Goal: Check status: Check status

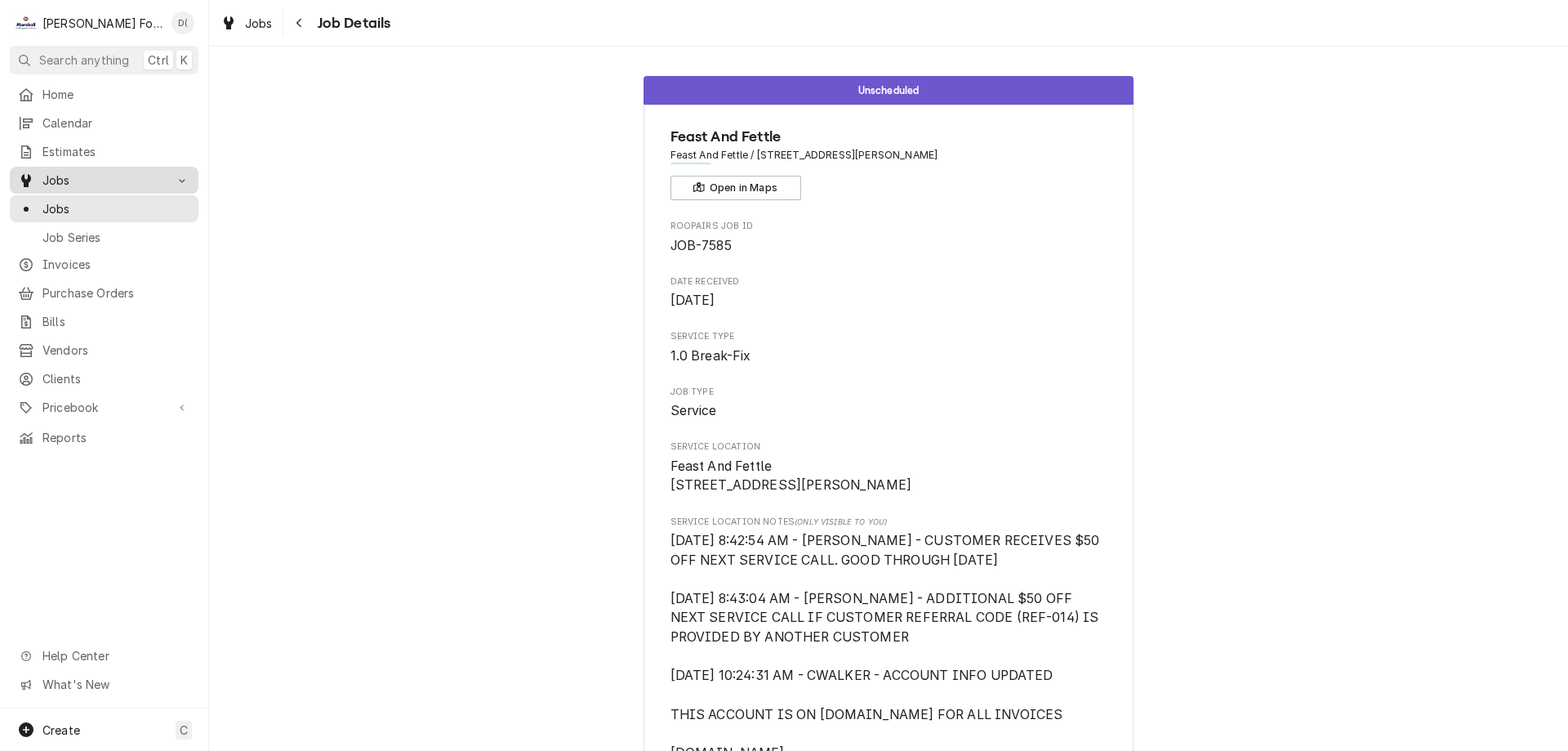
scroll to position [1030, 0]
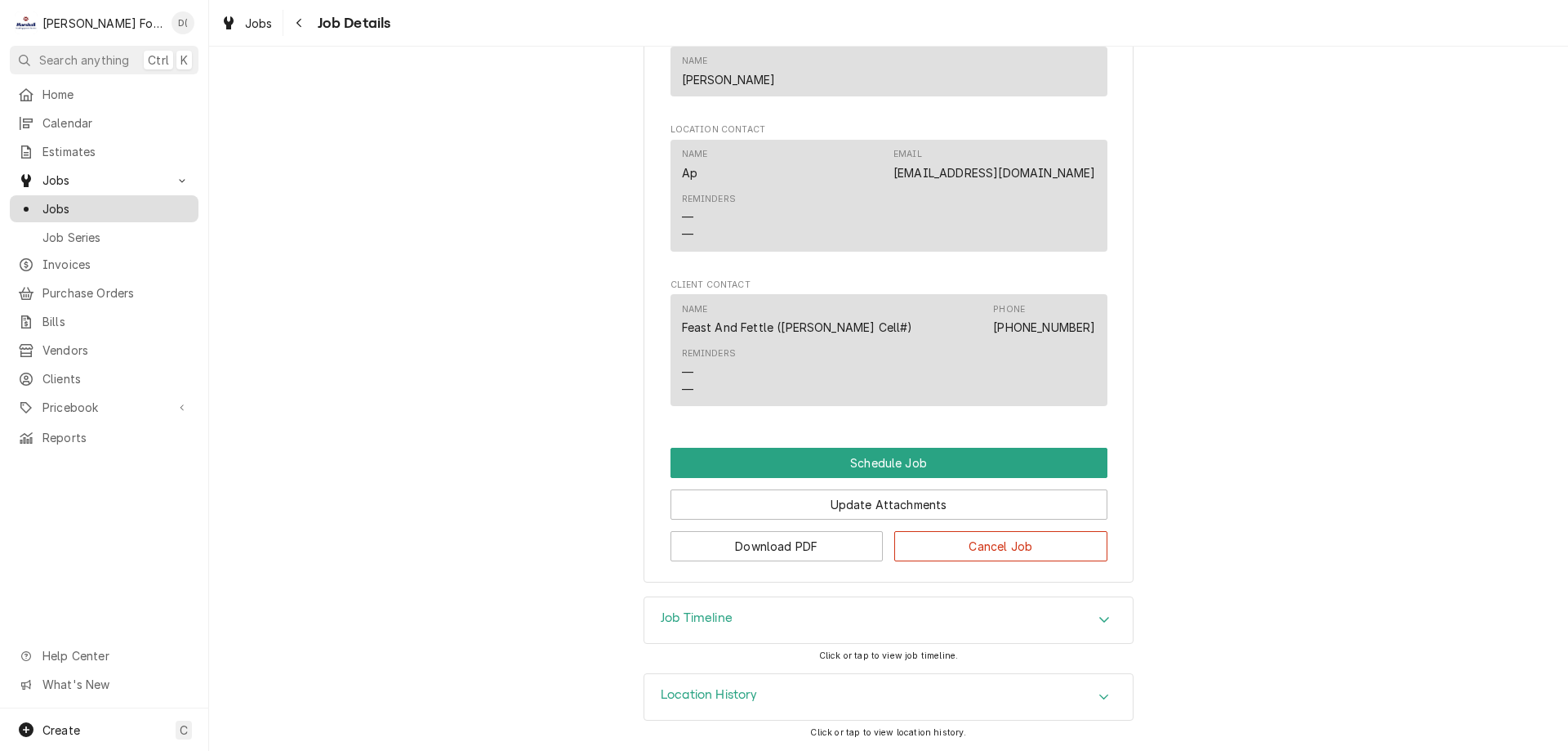
click at [82, 200] on span "Jobs" at bounding box center [116, 209] width 148 height 17
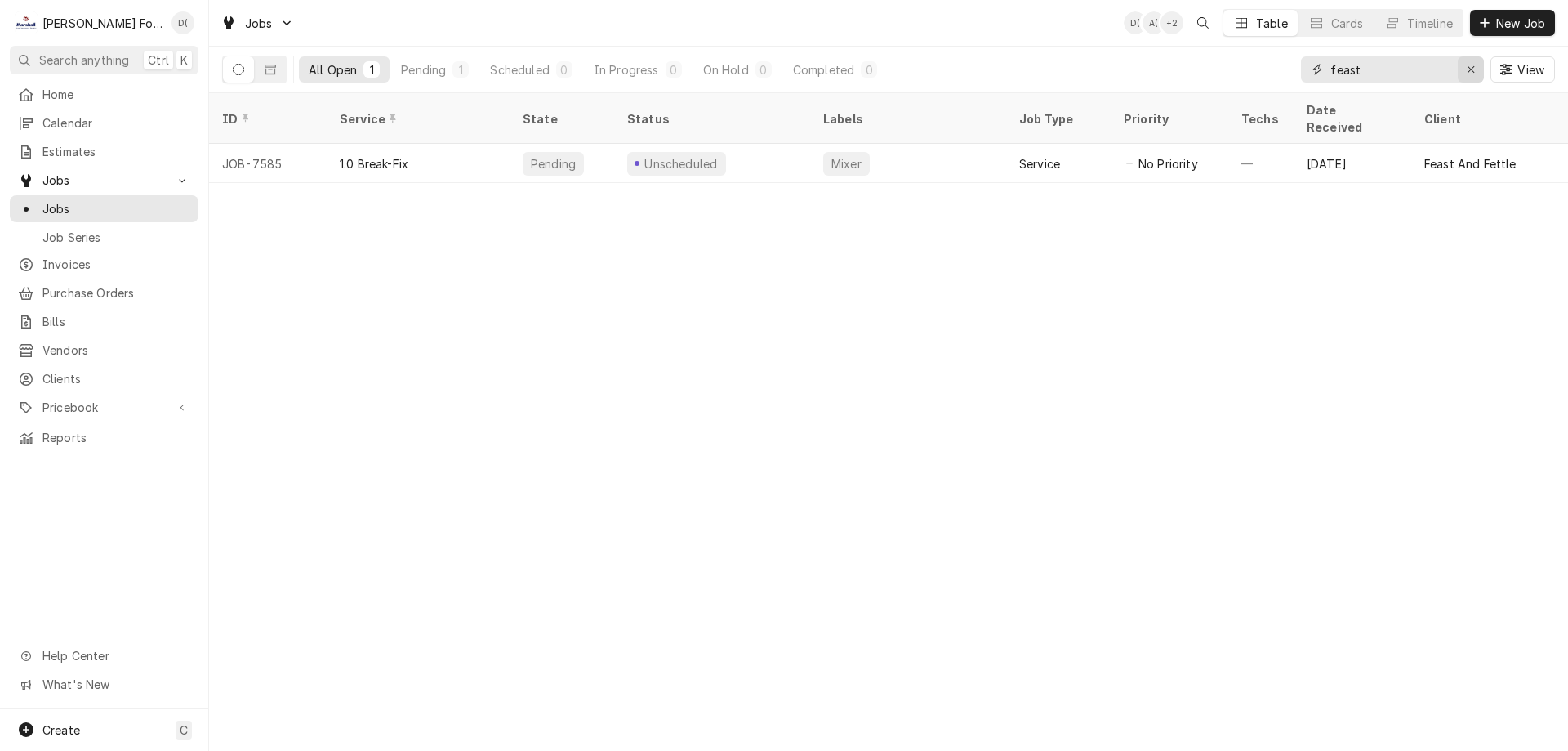
click at [1465, 70] on div "Erase input" at bounding box center [1471, 69] width 17 height 17
click at [1440, 70] on input "Dynamic Content Wrapper" at bounding box center [1407, 69] width 154 height 26
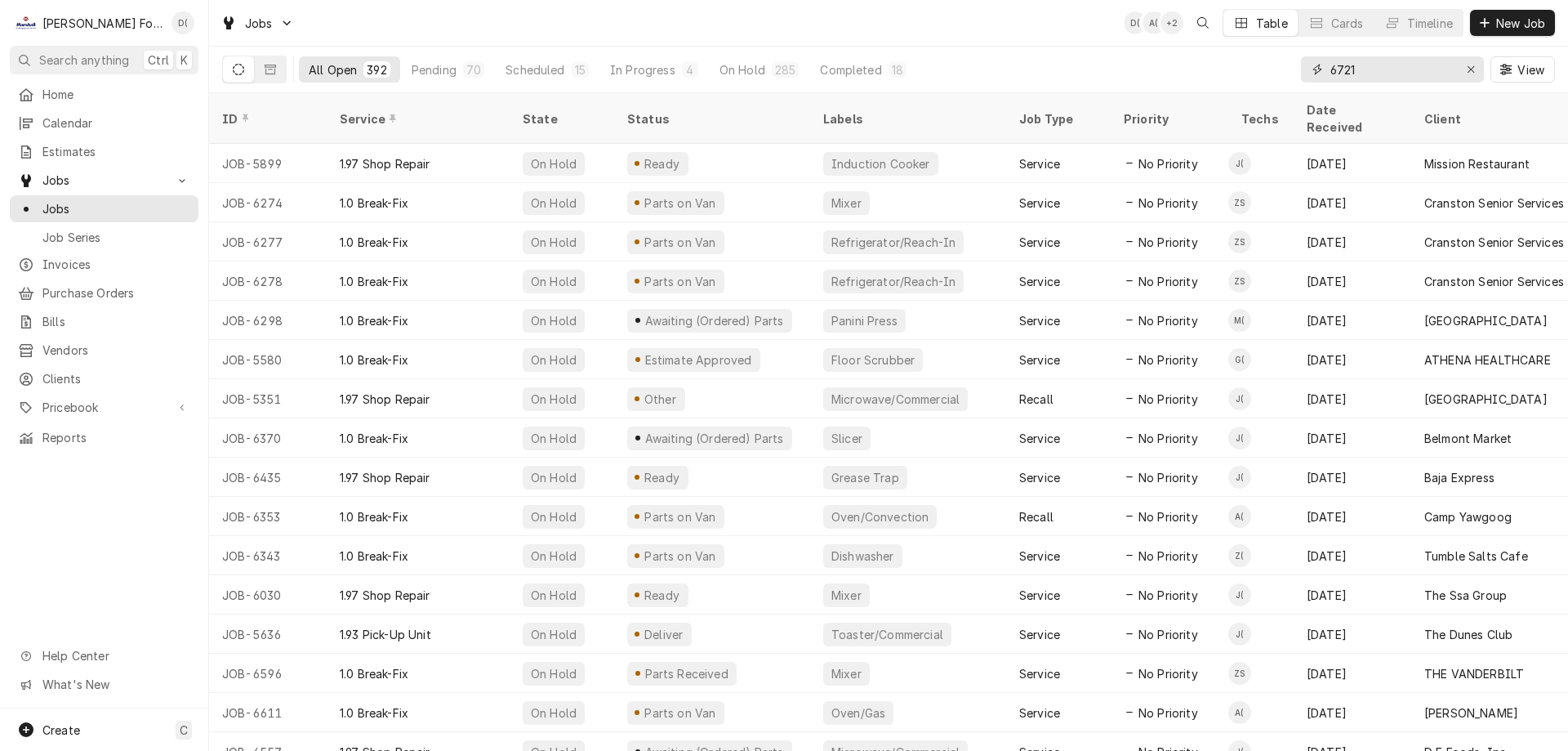
type input "6721"
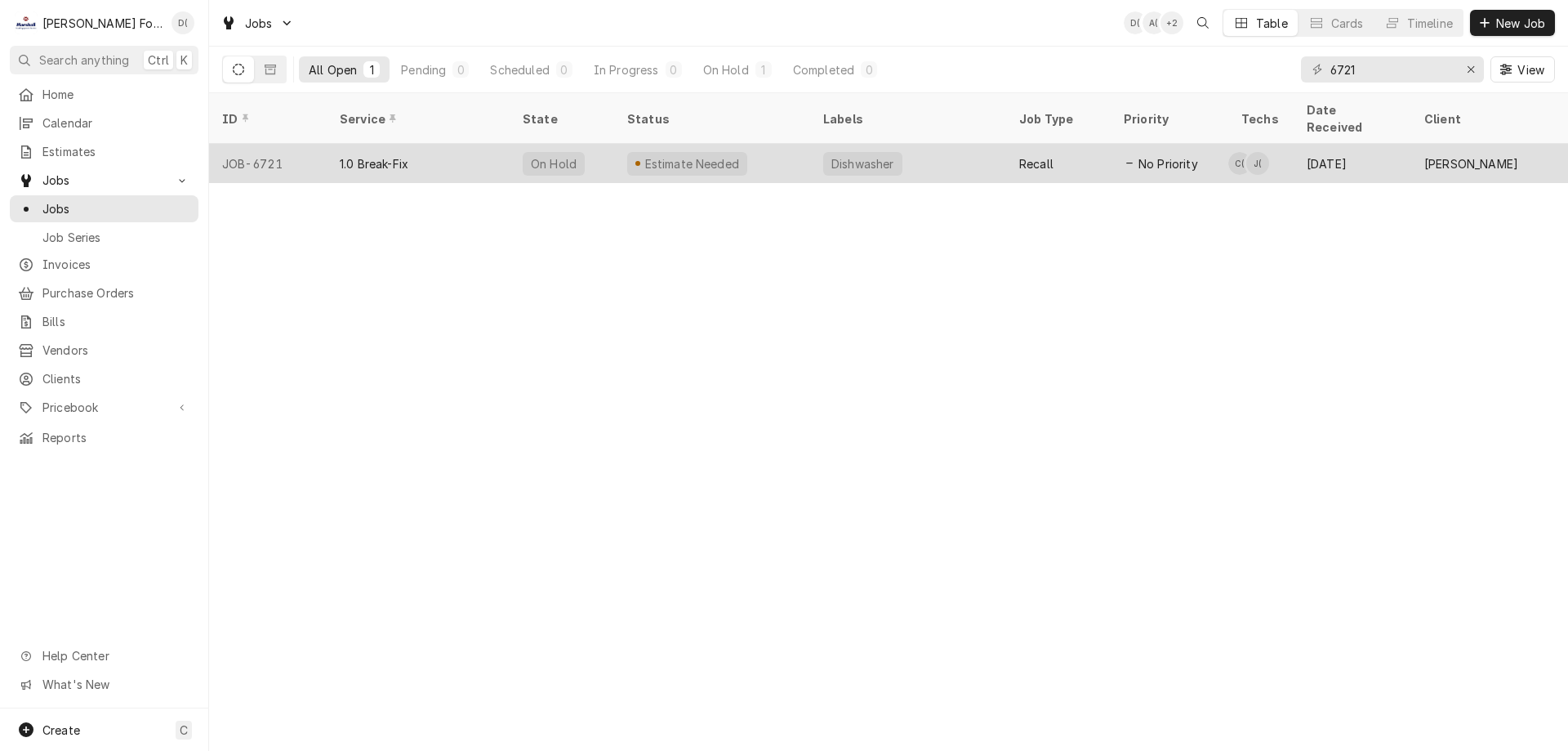
click at [761, 156] on div "Estimate Needed" at bounding box center [712, 163] width 196 height 39
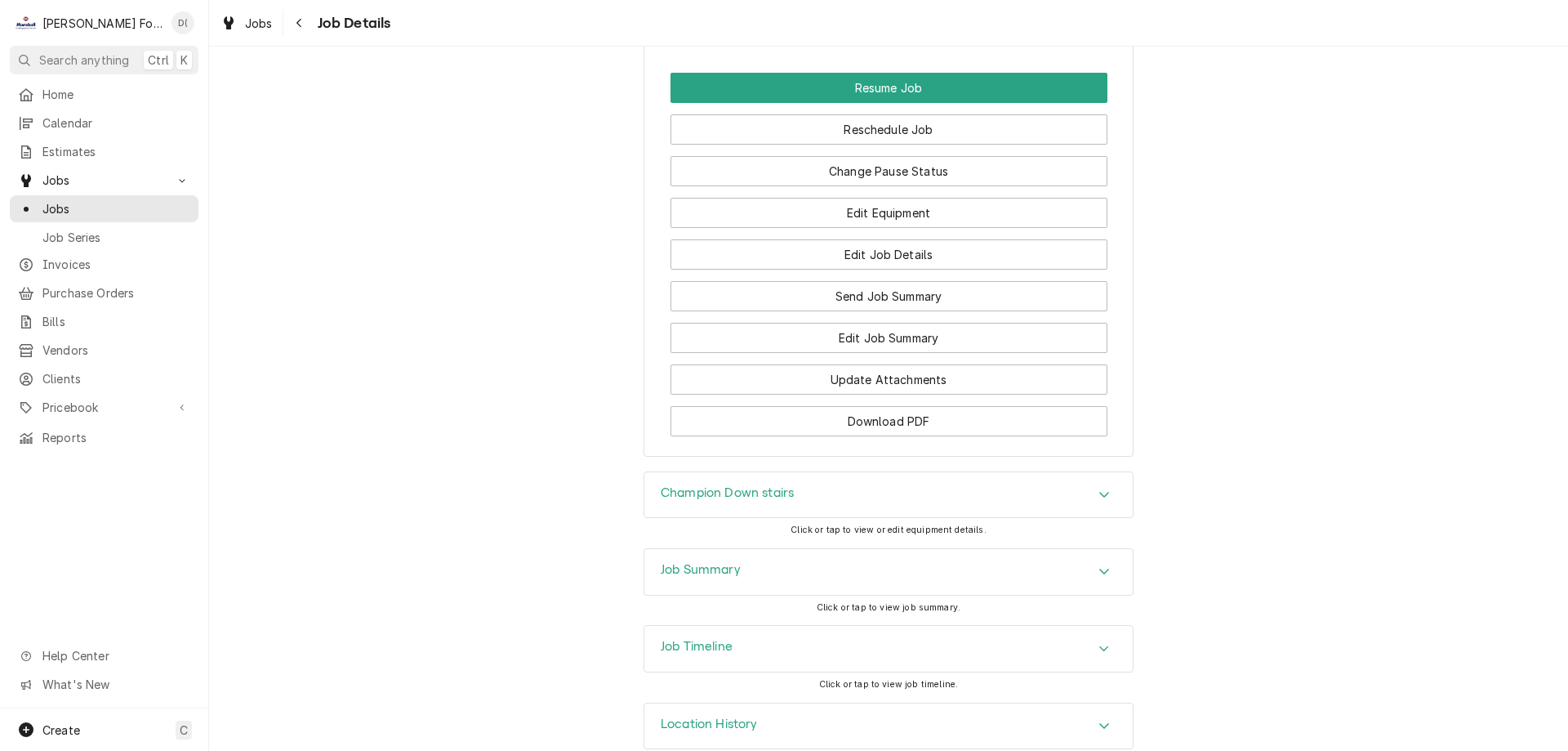
scroll to position [2724, 0]
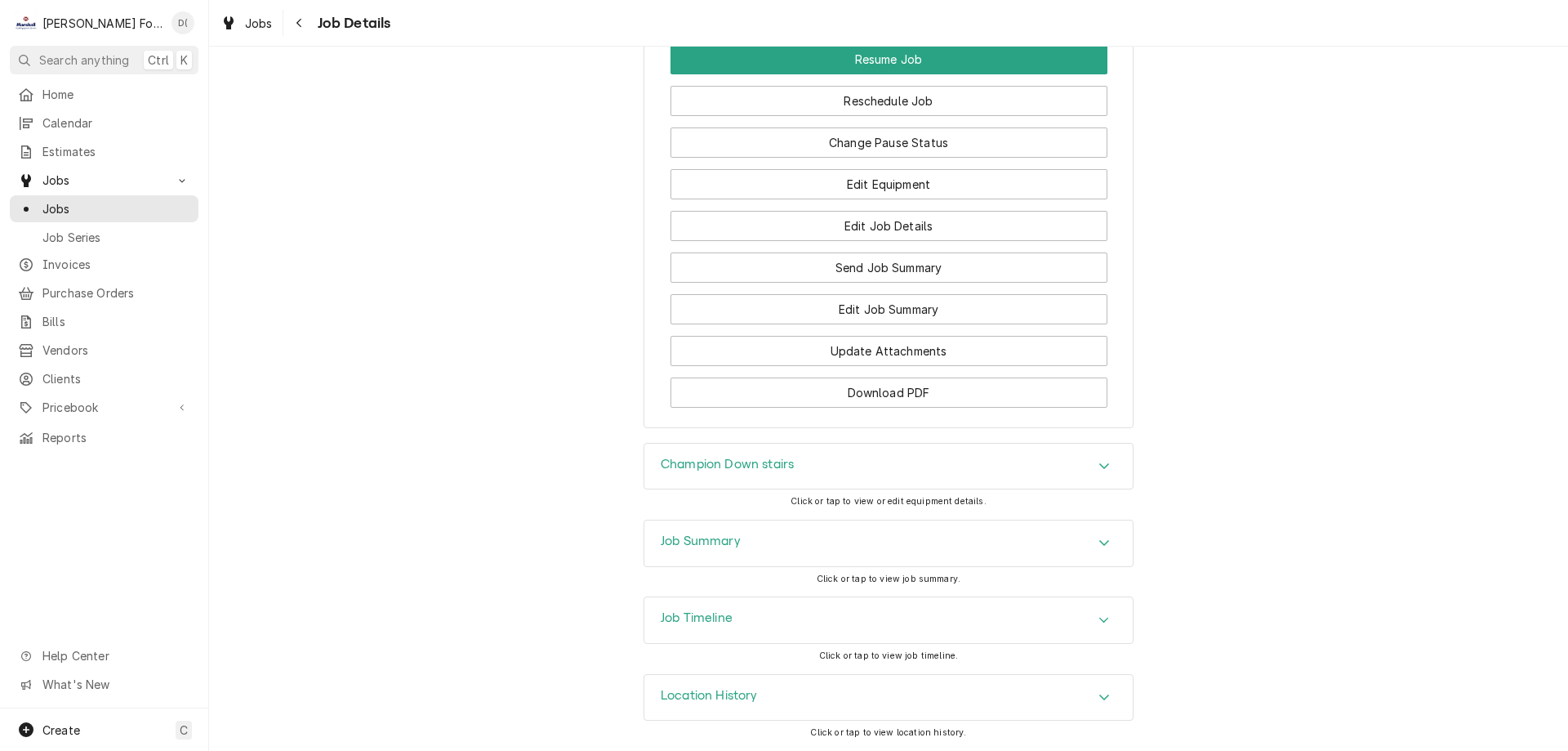
click at [759, 613] on div "Job Timeline" at bounding box center [888, 620] width 489 height 45
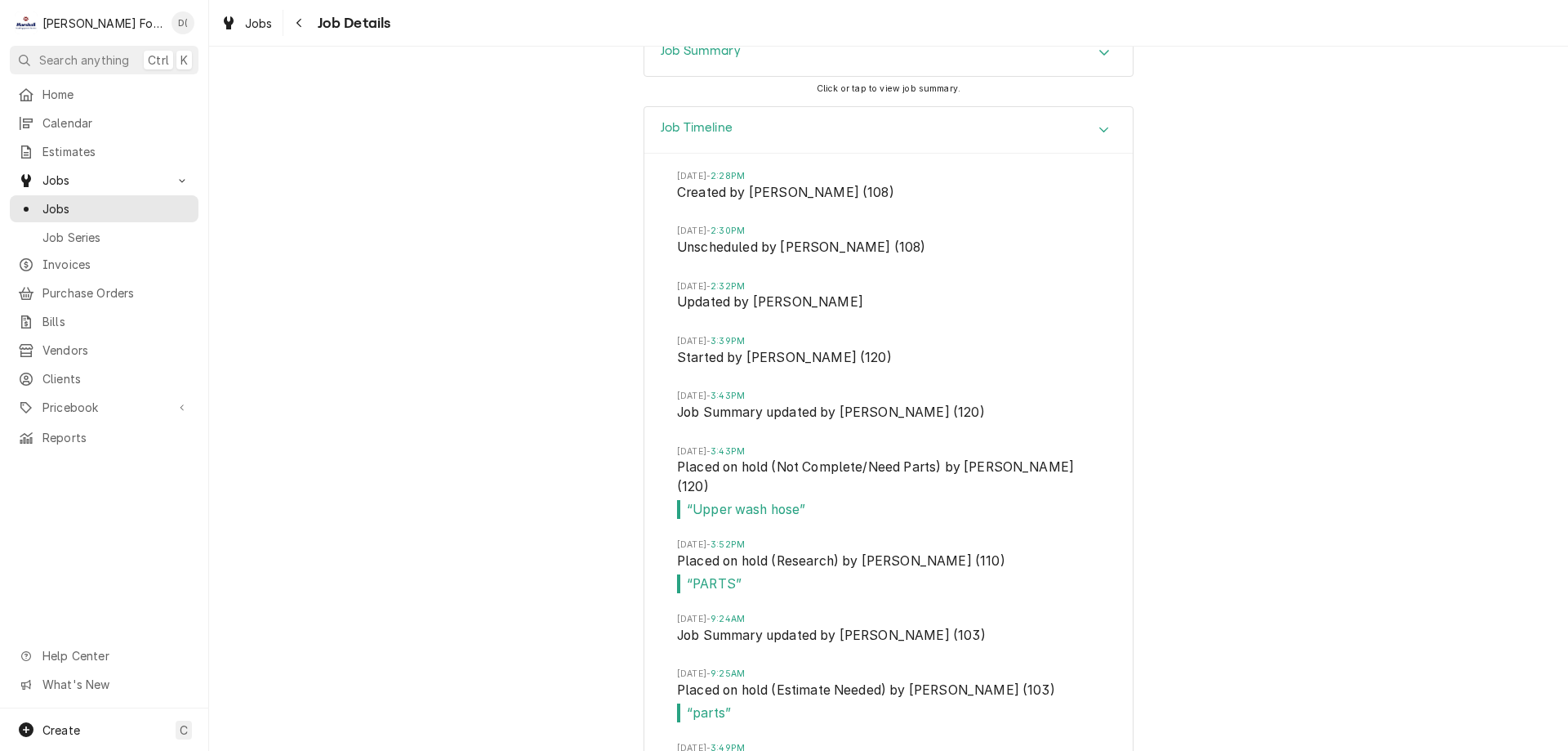
scroll to position [3459, 0]
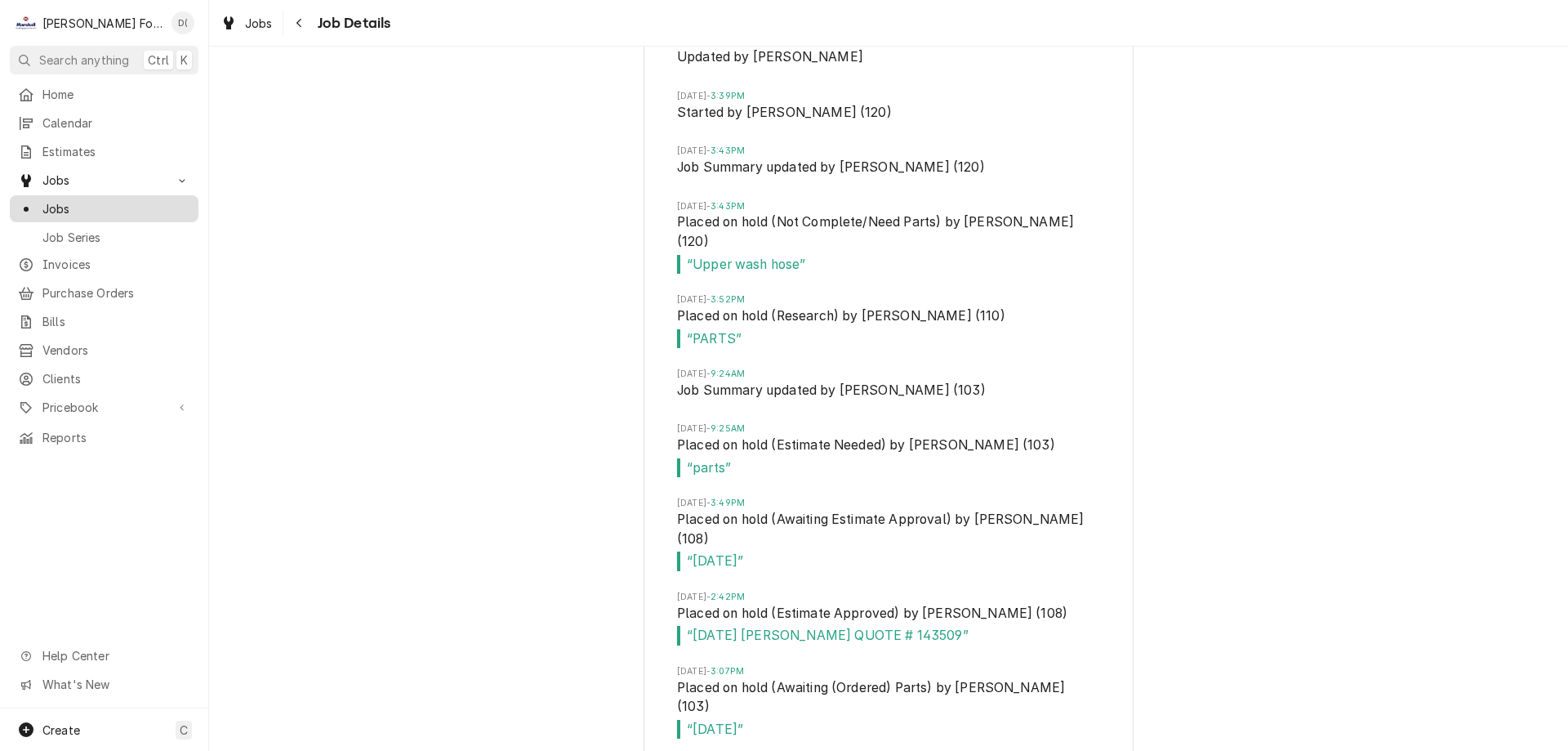
click at [119, 200] on span "Jobs" at bounding box center [116, 209] width 148 height 17
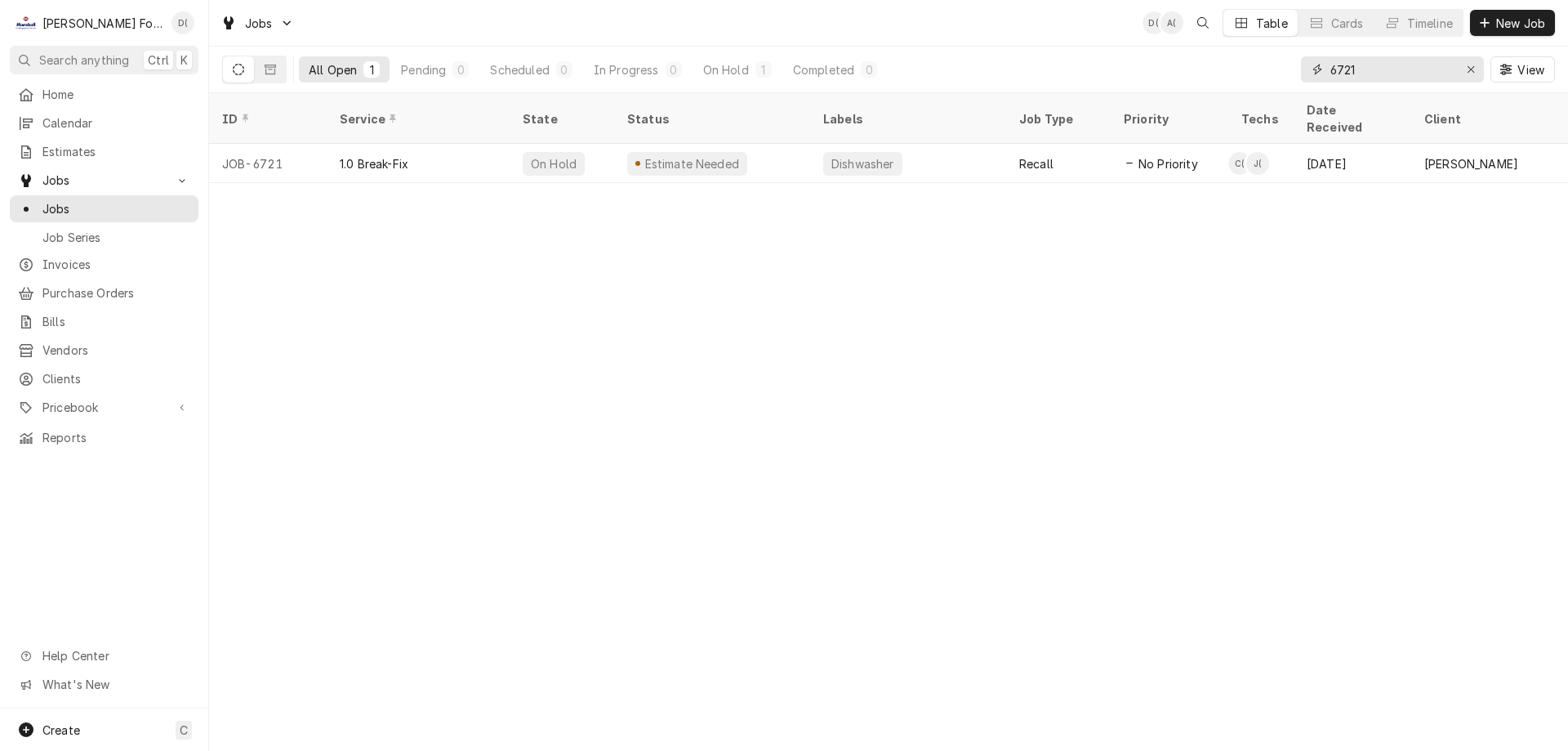
click at [1400, 74] on input "6721" at bounding box center [1391, 69] width 122 height 26
type input "6"
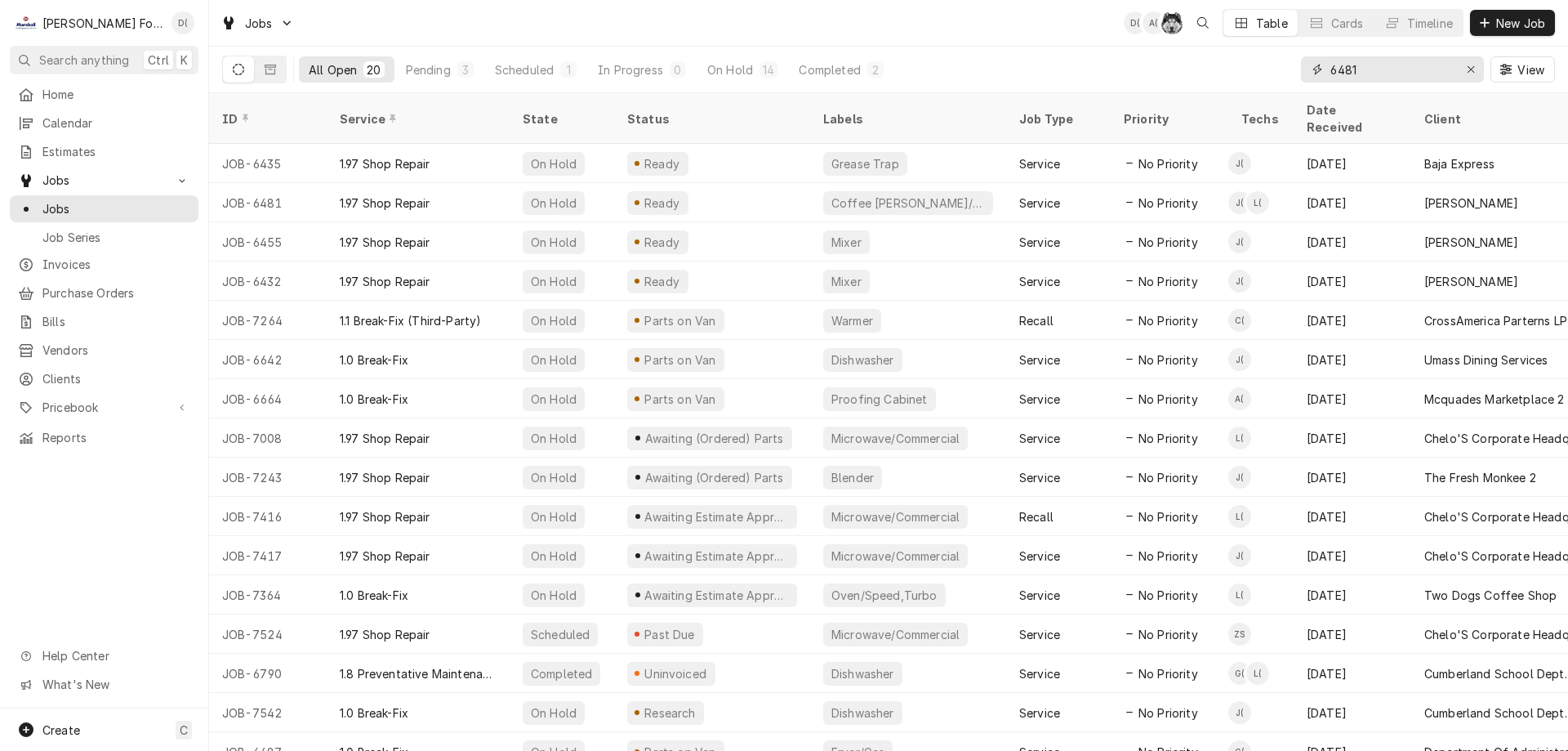
type input "6481"
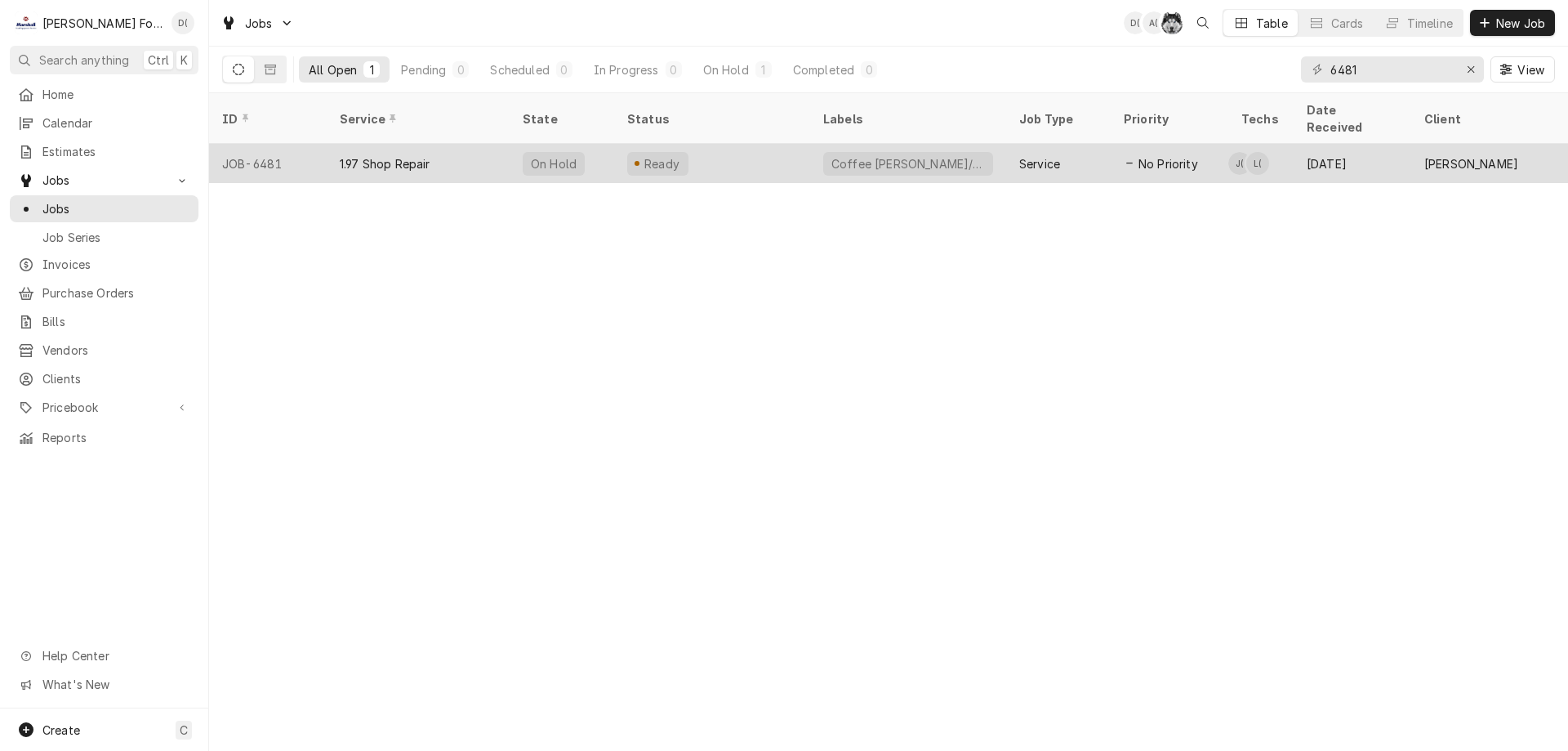
click at [767, 161] on tr "JOB-6481 1.97 Shop Repair On Hold Ready Coffee Brewer/Hot Service No Priority J…" at bounding box center [1532, 163] width 2647 height 39
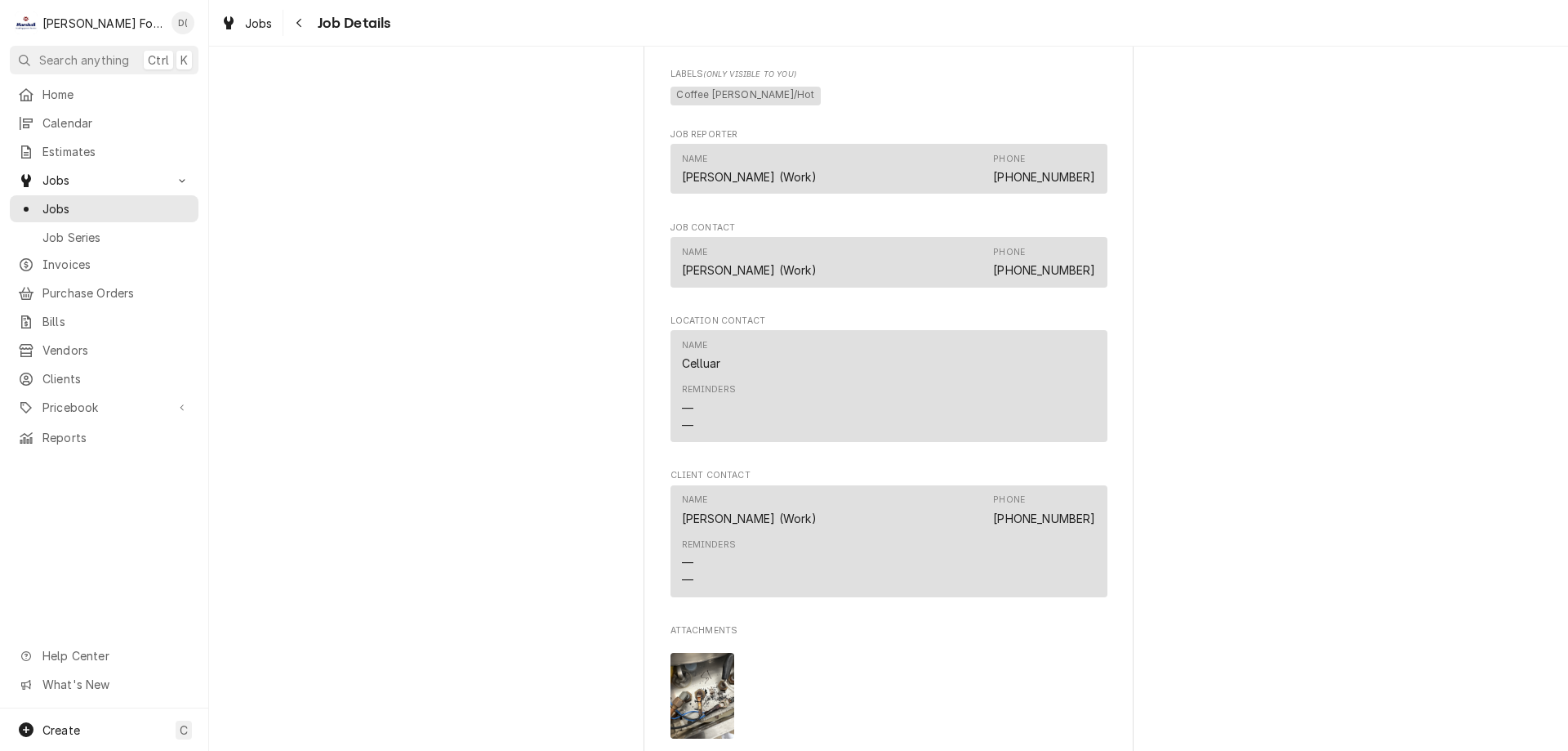
scroll to position [1715, 0]
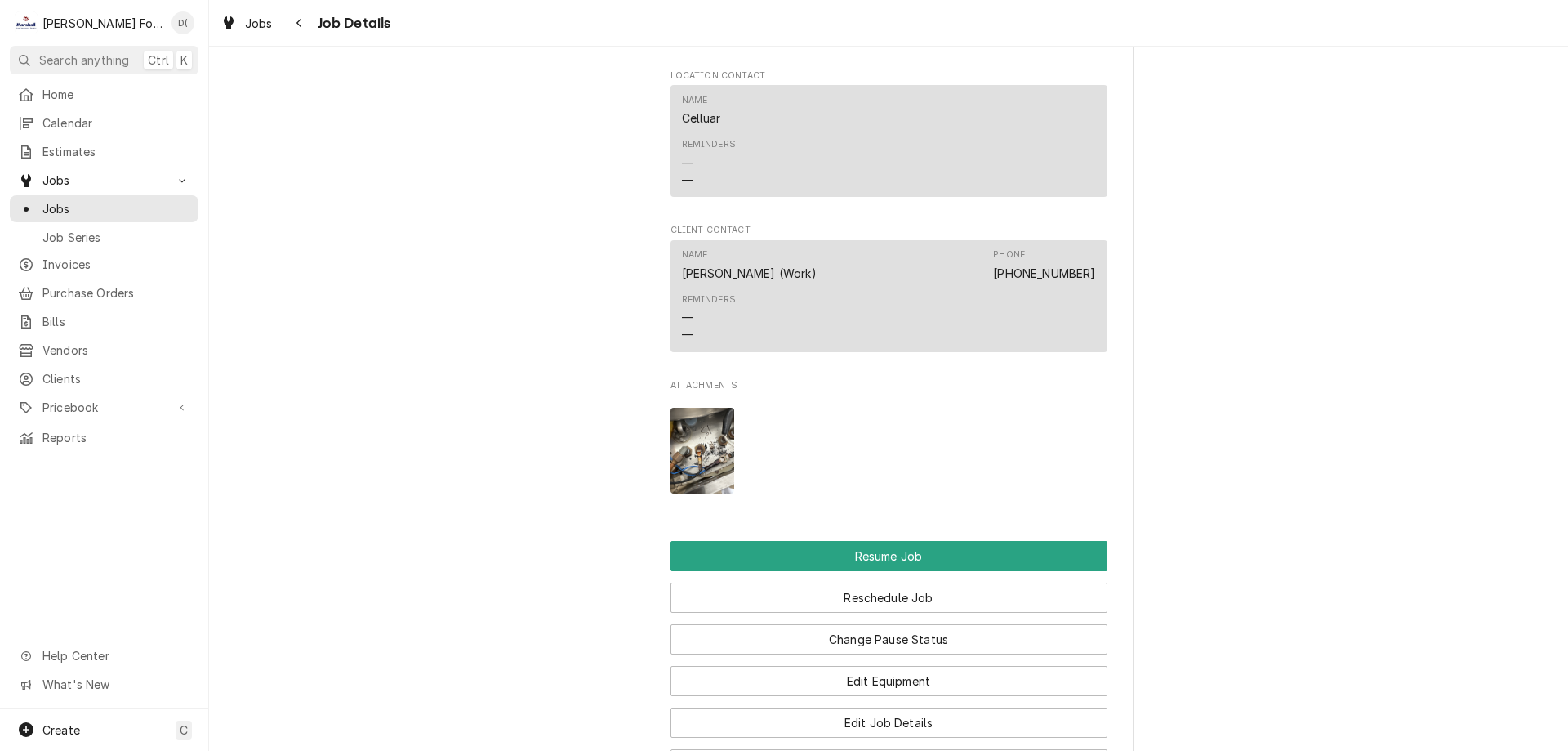
click at [679, 474] on img "Attachments" at bounding box center [703, 450] width 65 height 86
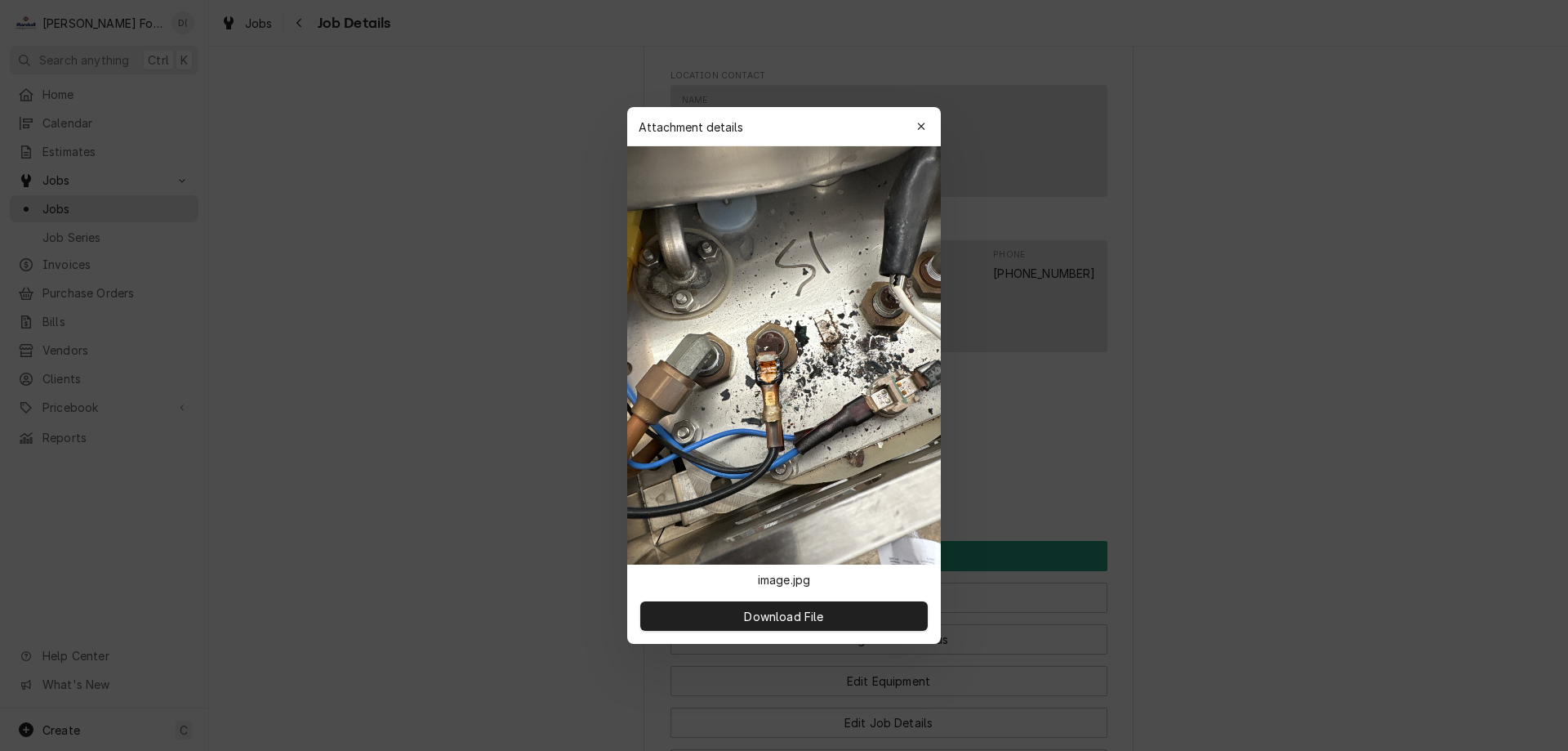
drag, startPoint x: 922, startPoint y: 116, endPoint x: 994, endPoint y: 143, distance: 76.9
click at [923, 116] on button "button" at bounding box center [921, 127] width 26 height 26
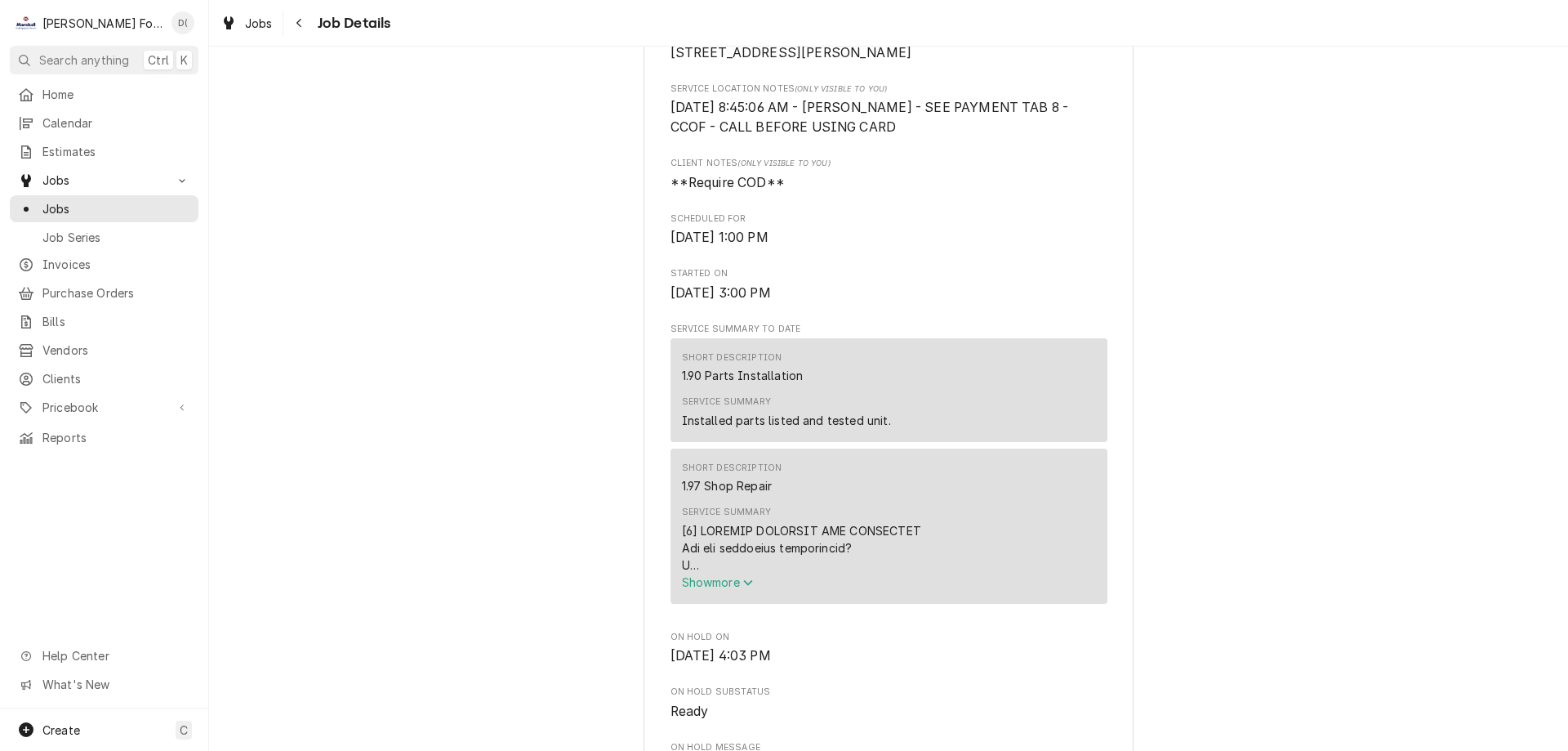
scroll to position [0, 0]
